Goal: Task Accomplishment & Management: Manage account settings

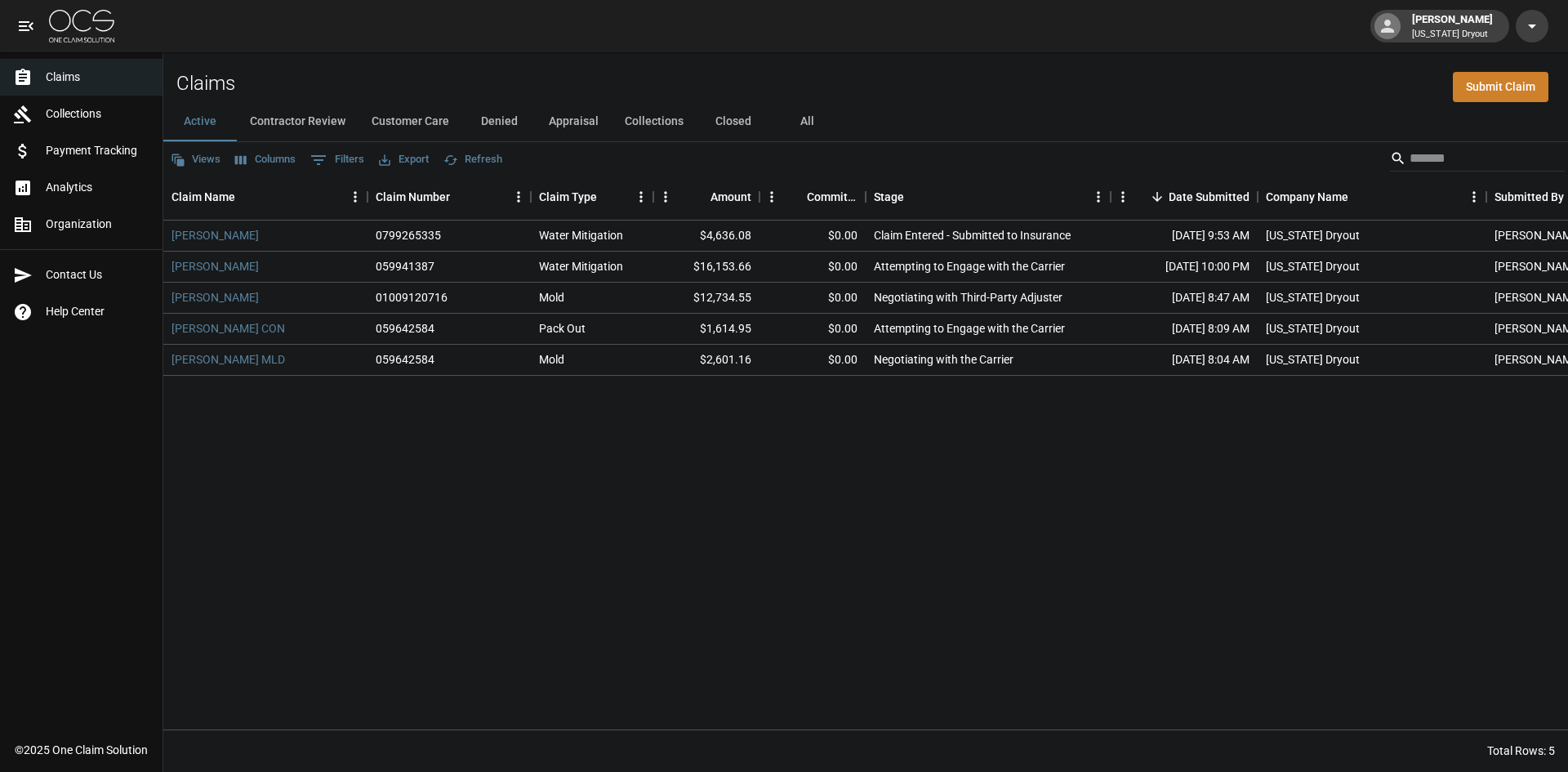
click at [61, 24] on img at bounding box center [82, 26] width 66 height 33
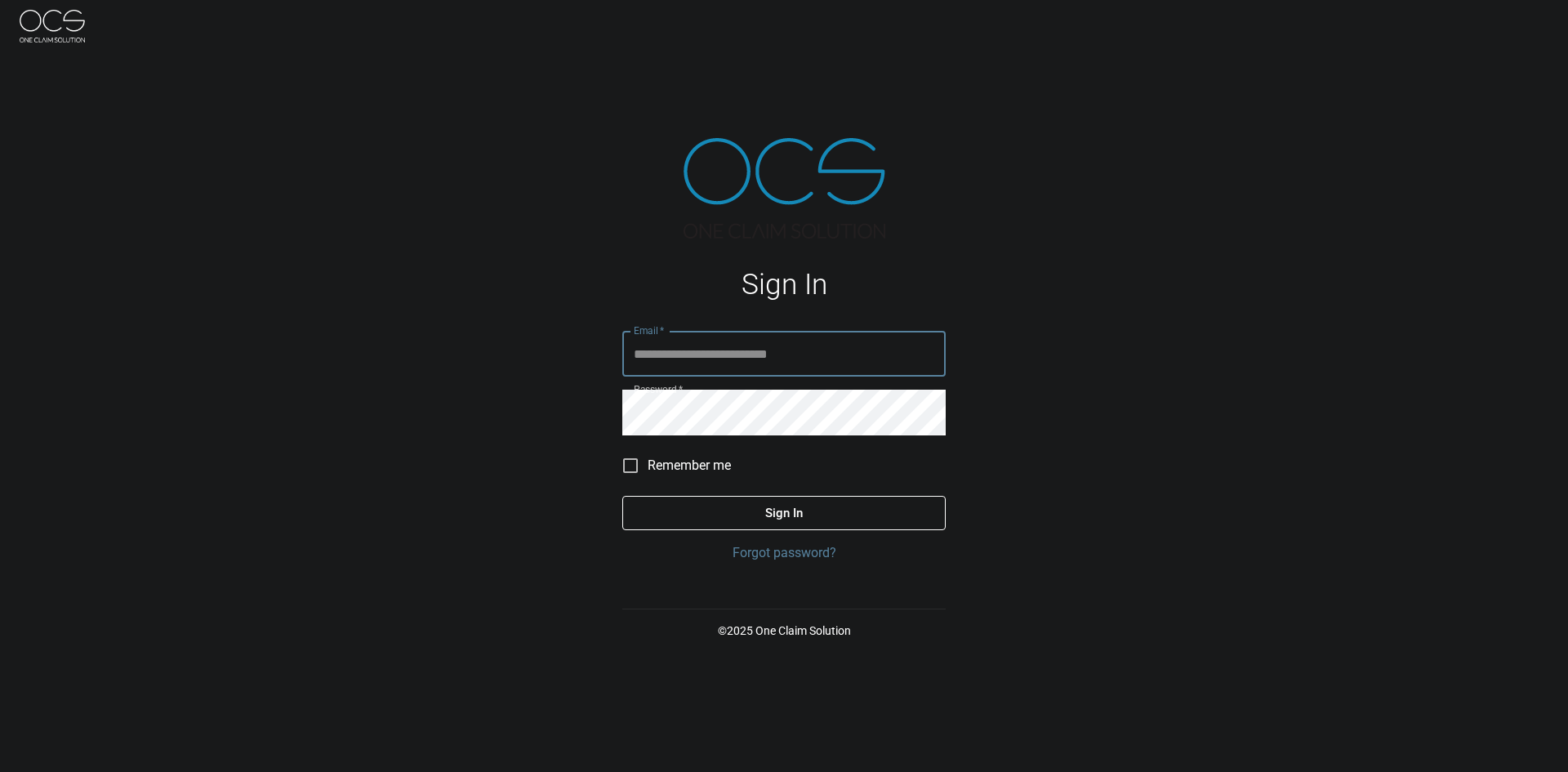
type input "**********"
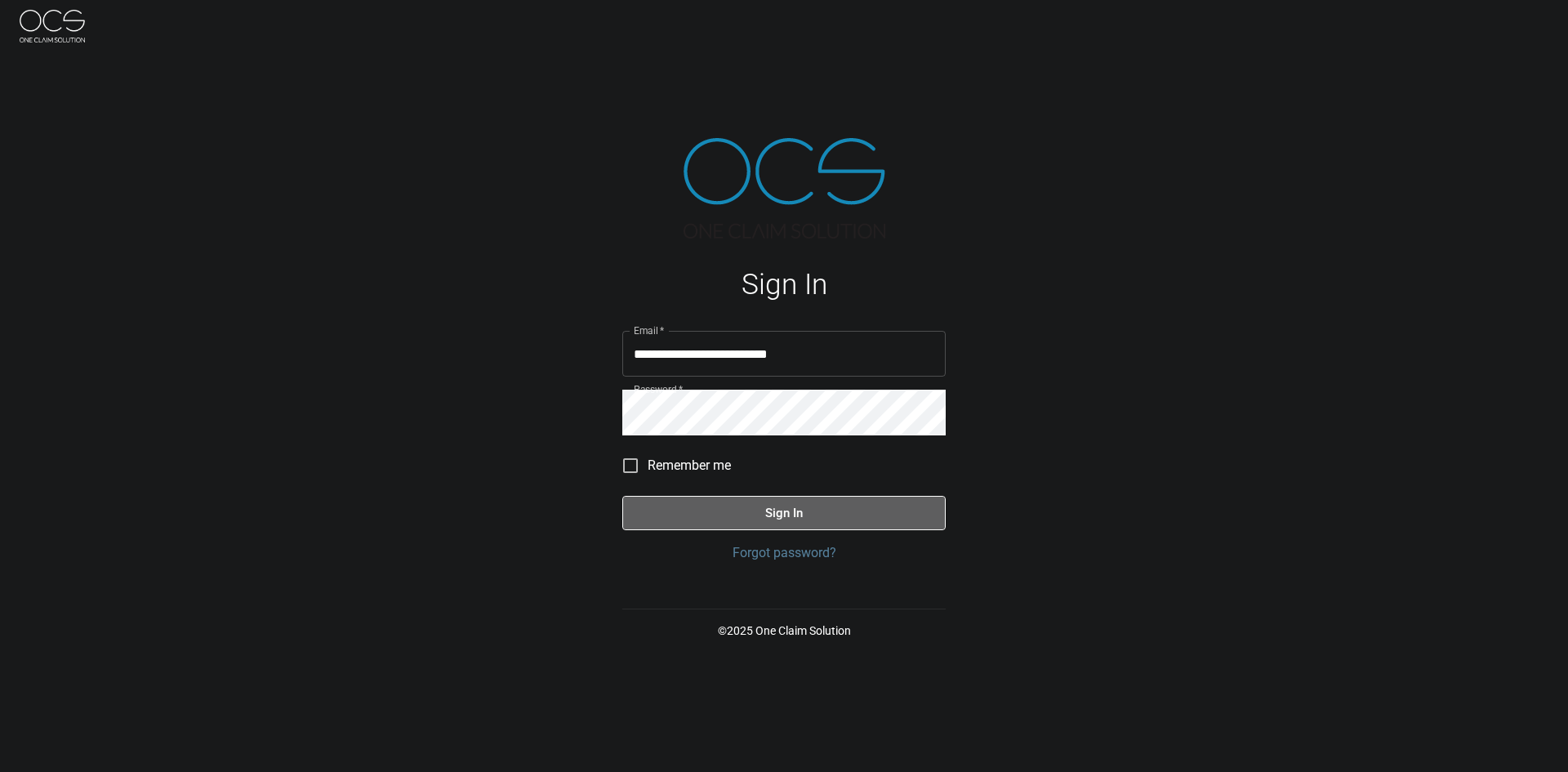
click at [781, 505] on button "Sign In" at bounding box center [784, 513] width 324 height 35
